Goal: Information Seeking & Learning: Learn about a topic

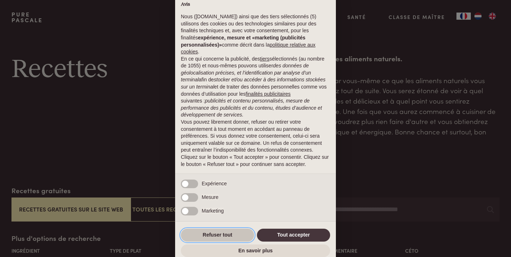
click at [238, 231] on button "Refuser tout" at bounding box center [217, 235] width 73 height 13
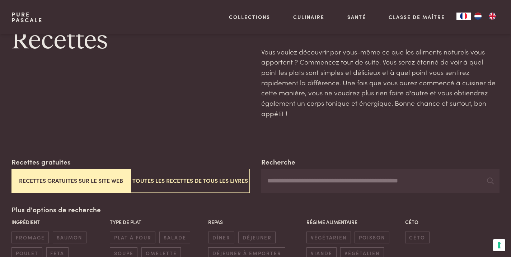
scroll to position [30, 0]
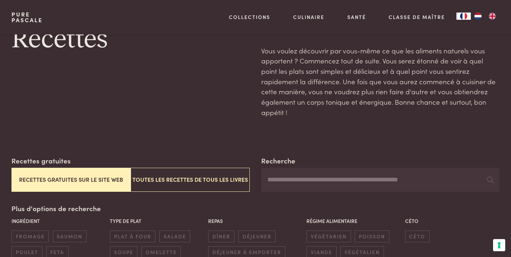
click at [97, 168] on button "Recettes gratuites sur le site web" at bounding box center [70, 180] width 119 height 24
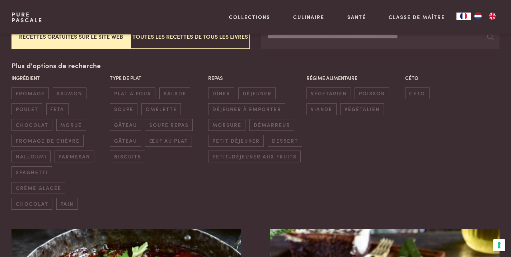
scroll to position [173, 0]
click at [222, 87] on span "dîner" at bounding box center [221, 93] width 26 height 12
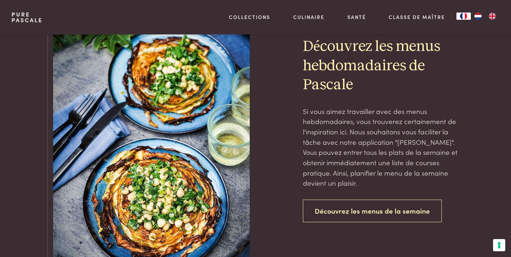
scroll to position [1707, 0]
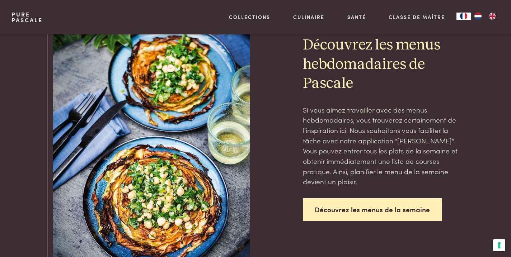
click at [360, 198] on link "Découvrez les menus de la semaine" at bounding box center [372, 209] width 139 height 23
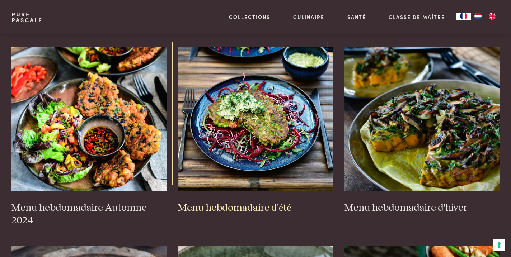
scroll to position [165, 0]
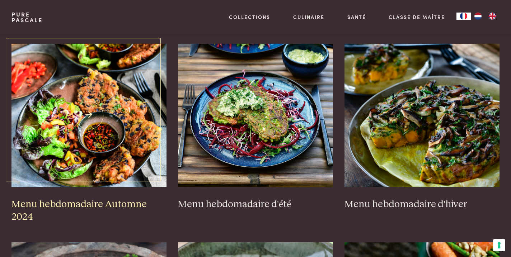
click at [126, 205] on h3 "Menu hebdomadaire Automne 2024" at bounding box center [88, 210] width 155 height 25
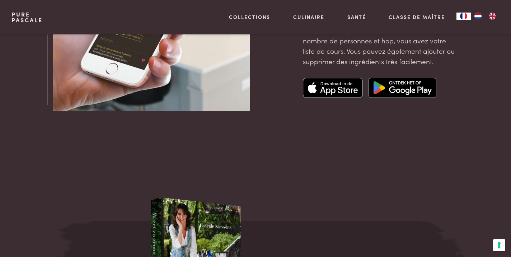
scroll to position [2518, 0]
